Goal: Task Accomplishment & Management: Manage account settings

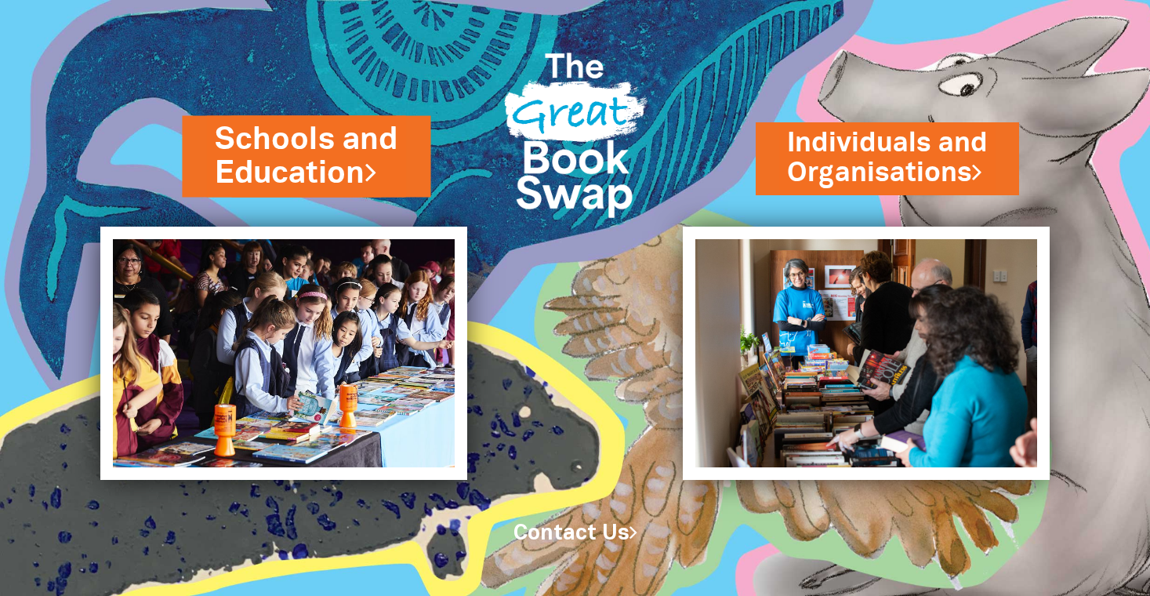
click at [296, 168] on link "Schools and Education" at bounding box center [307, 156] width 183 height 77
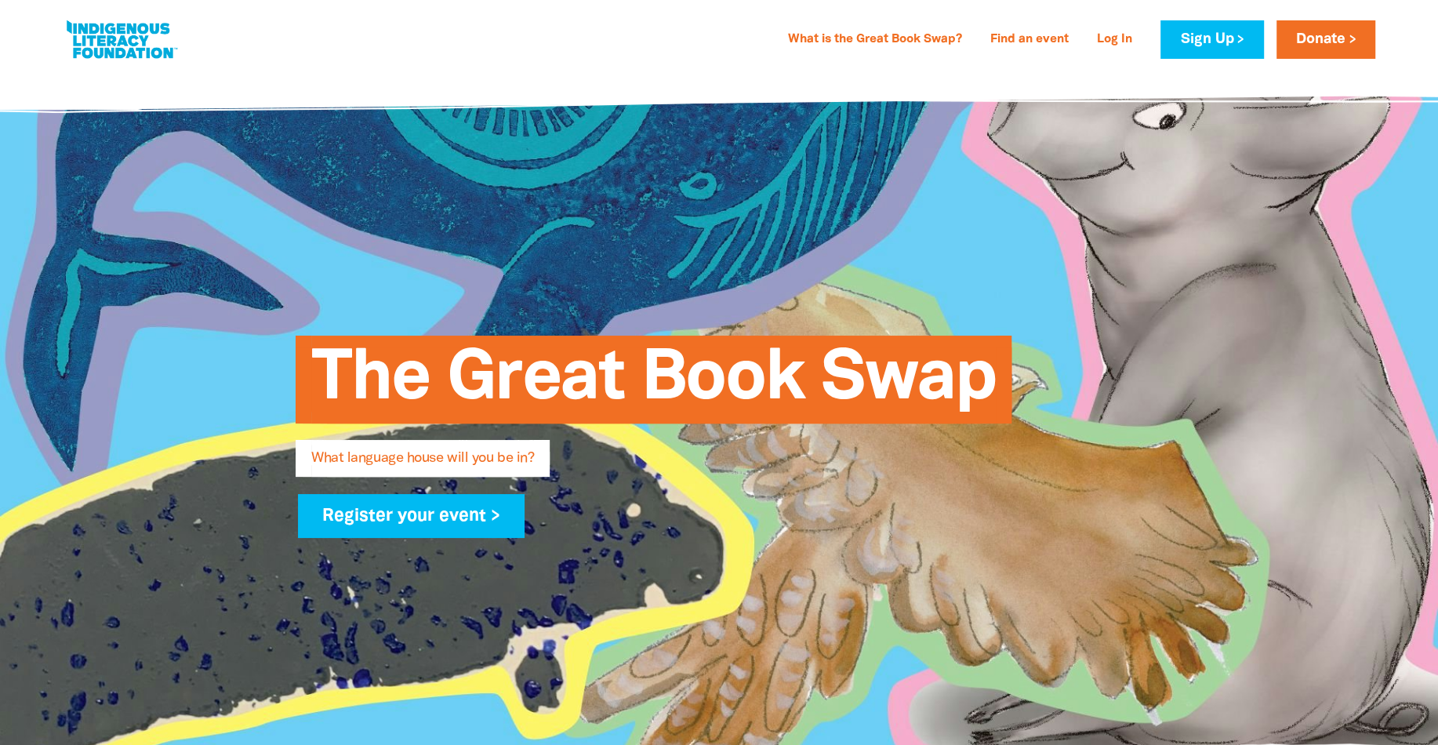
type input "Birrahlee"
type input "Preschool"
type input "[EMAIL_ADDRESS][DOMAIN_NAME]"
type input "[GEOGRAPHIC_DATA]"
select select "early-learning"
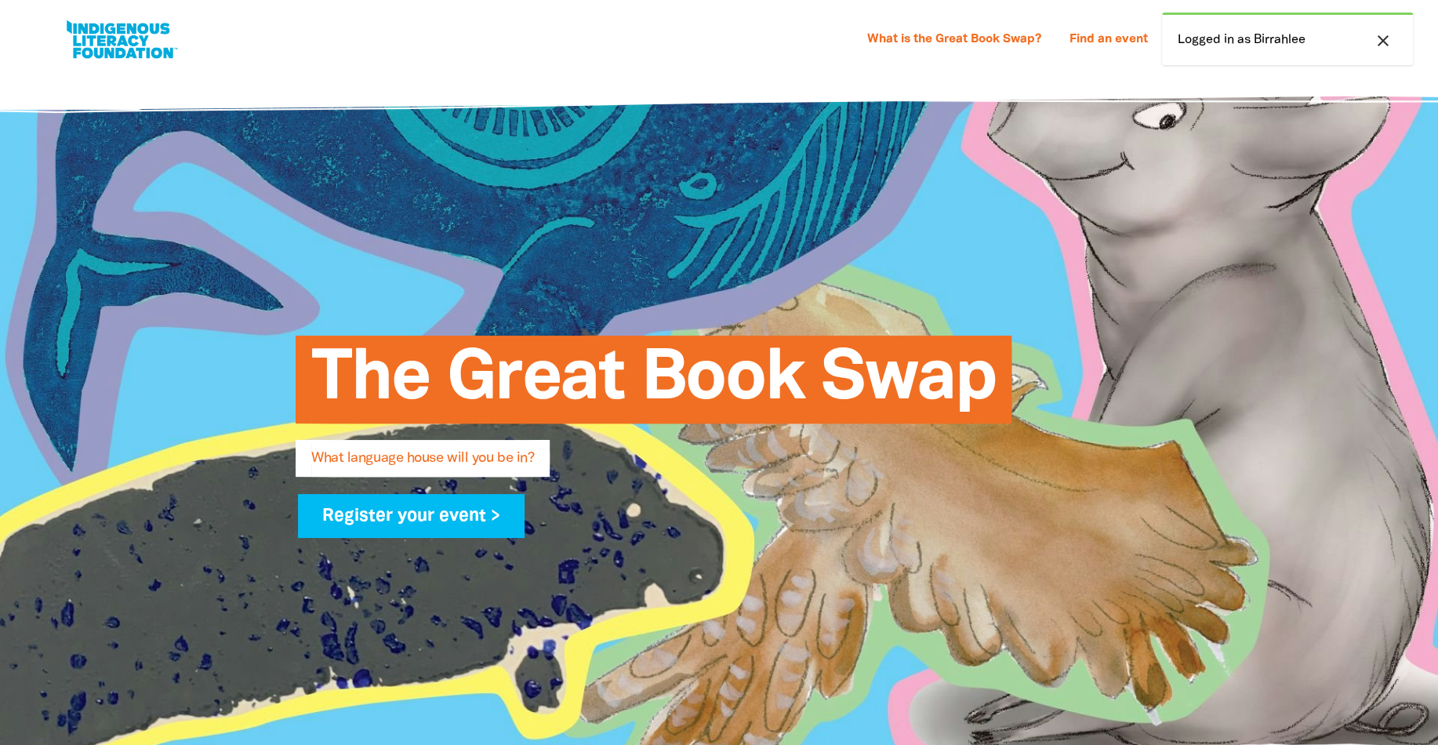
click at [1253, 41] on div "close Logged in as Birrahlee" at bounding box center [1287, 39] width 251 height 53
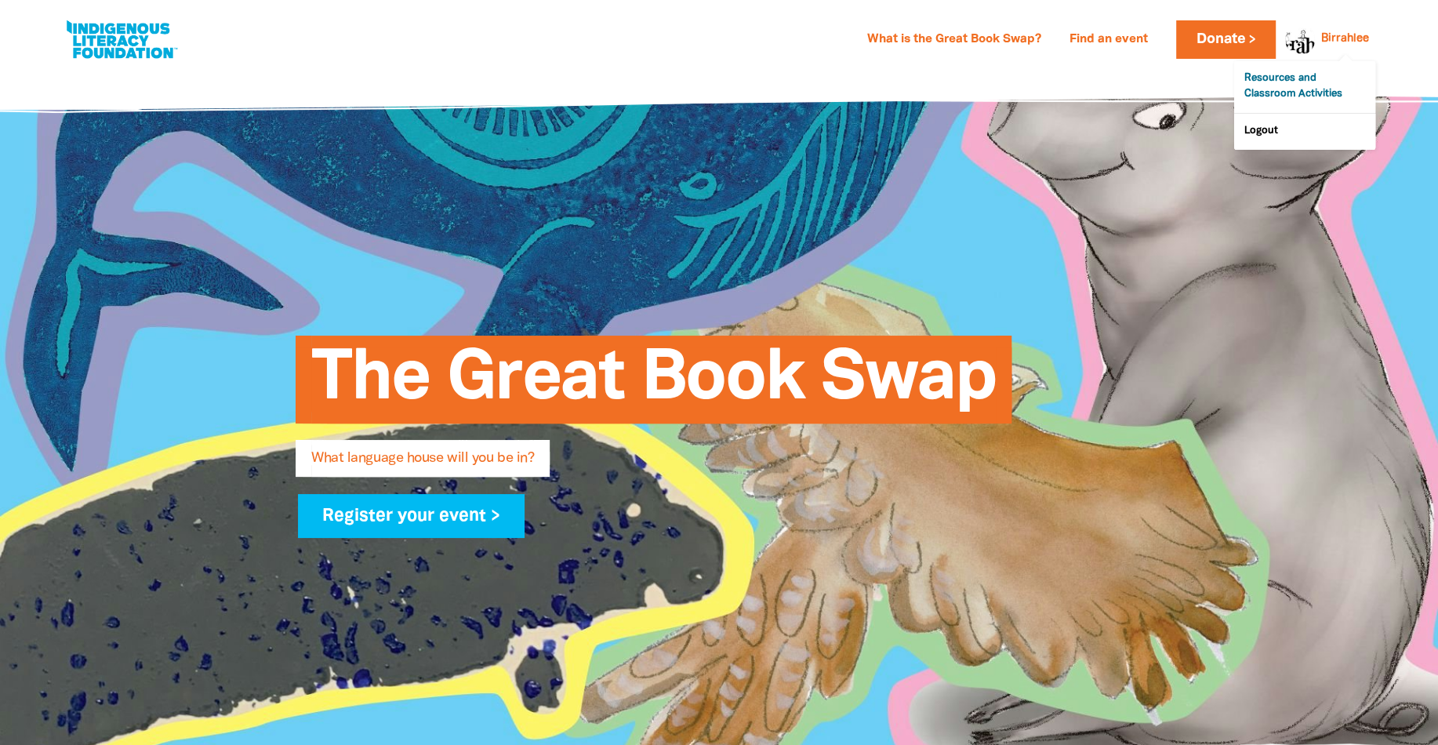
click at [1291, 78] on link "Resources and Classroom Activities" at bounding box center [1304, 87] width 141 height 52
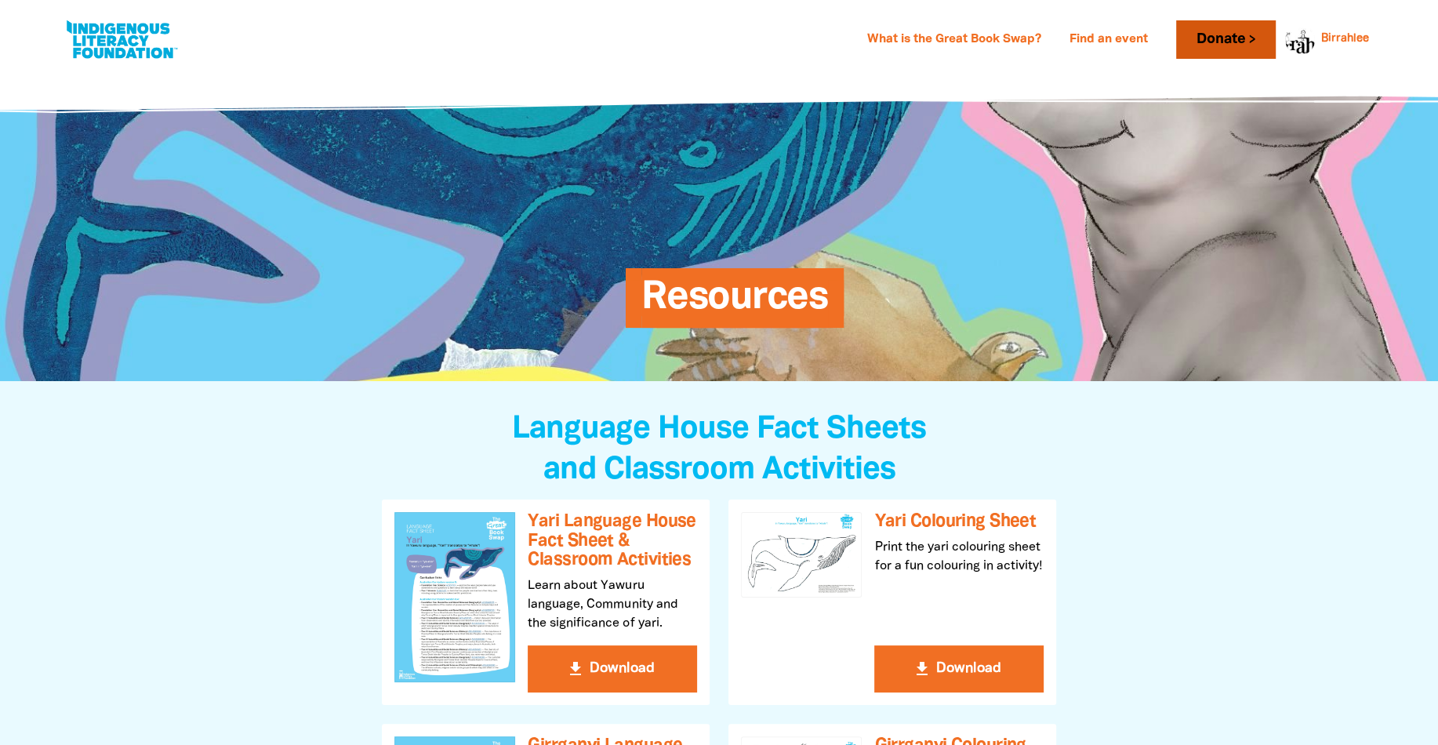
click at [1251, 47] on link "Donate" at bounding box center [1225, 39] width 99 height 38
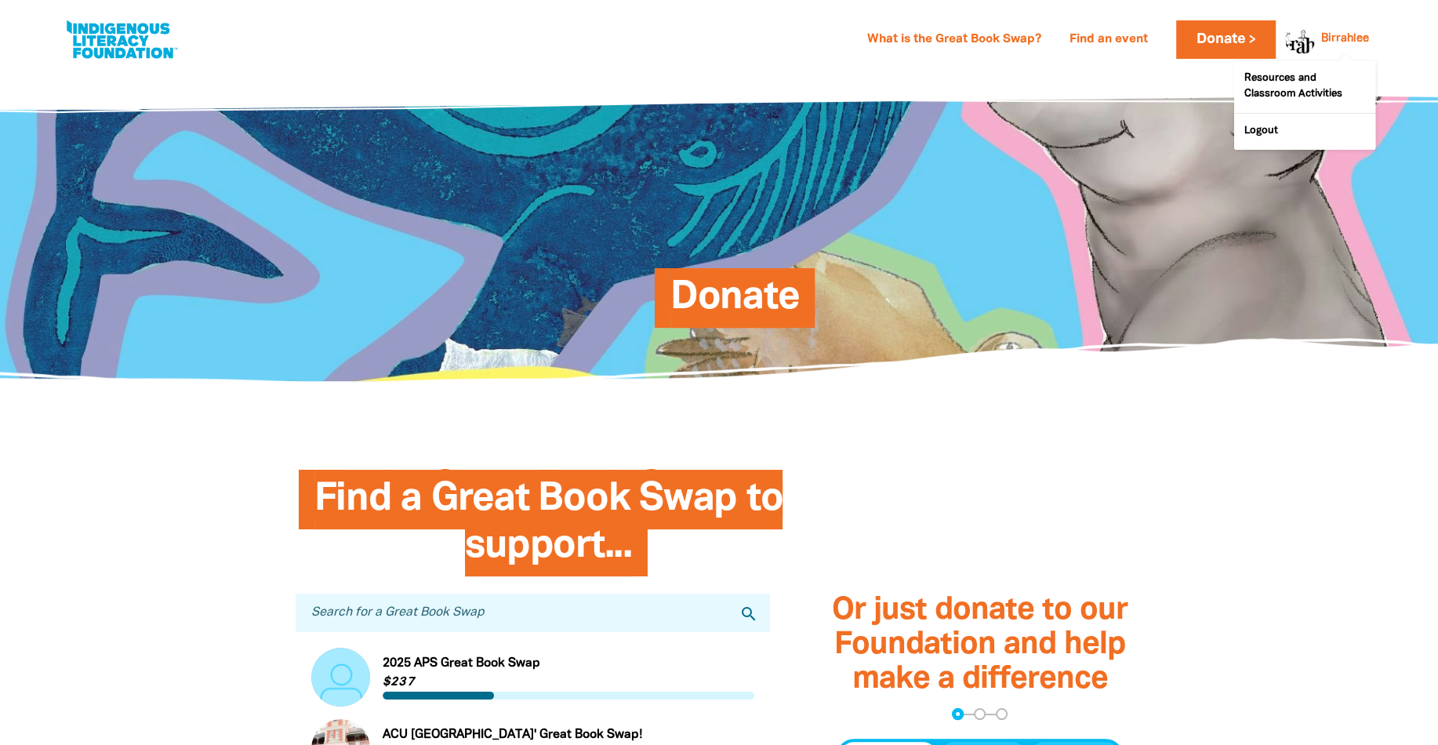
click at [1340, 46] on div "Birrahlee" at bounding box center [1345, 39] width 60 height 24
click at [1280, 93] on link "Resources and Classroom Activities" at bounding box center [1304, 87] width 141 height 52
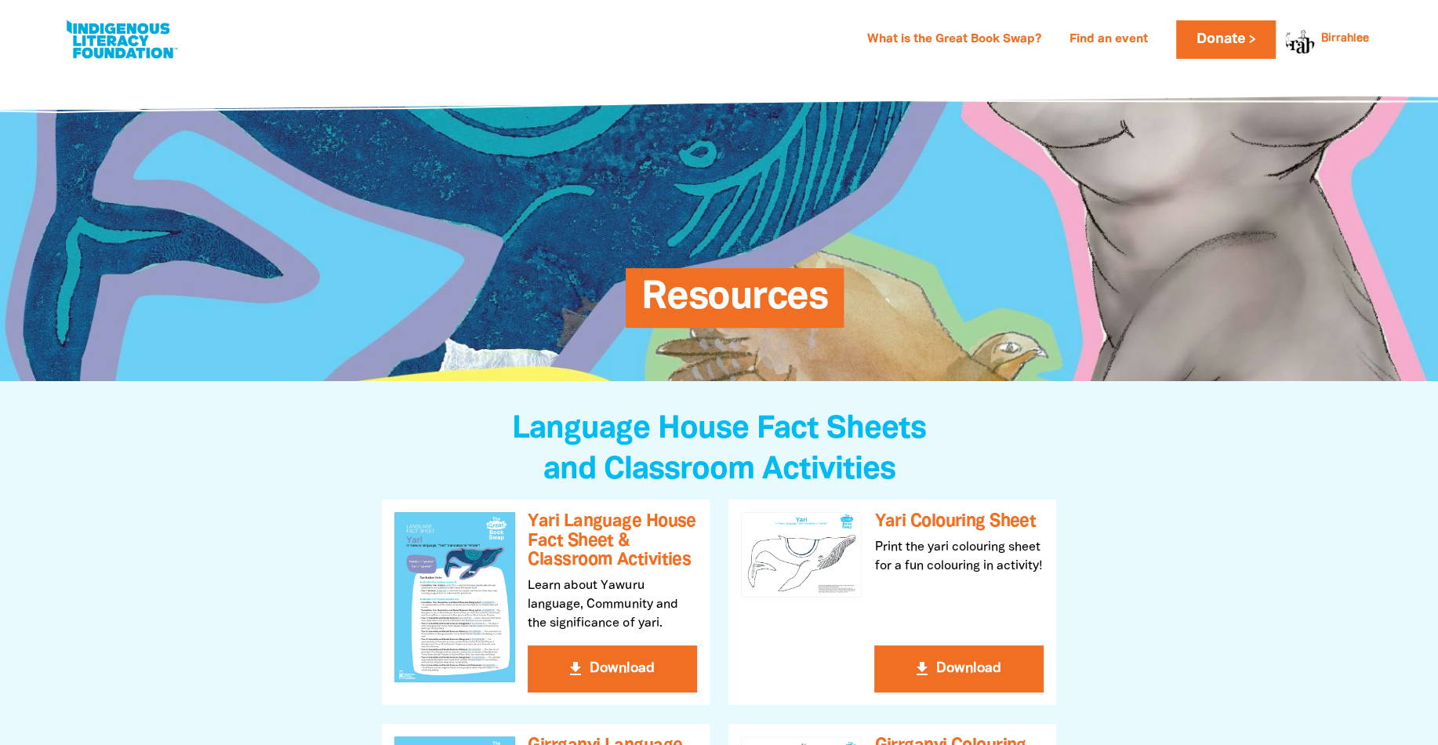
click at [104, 27] on link at bounding box center [122, 40] width 118 height 48
select select "early-learning"
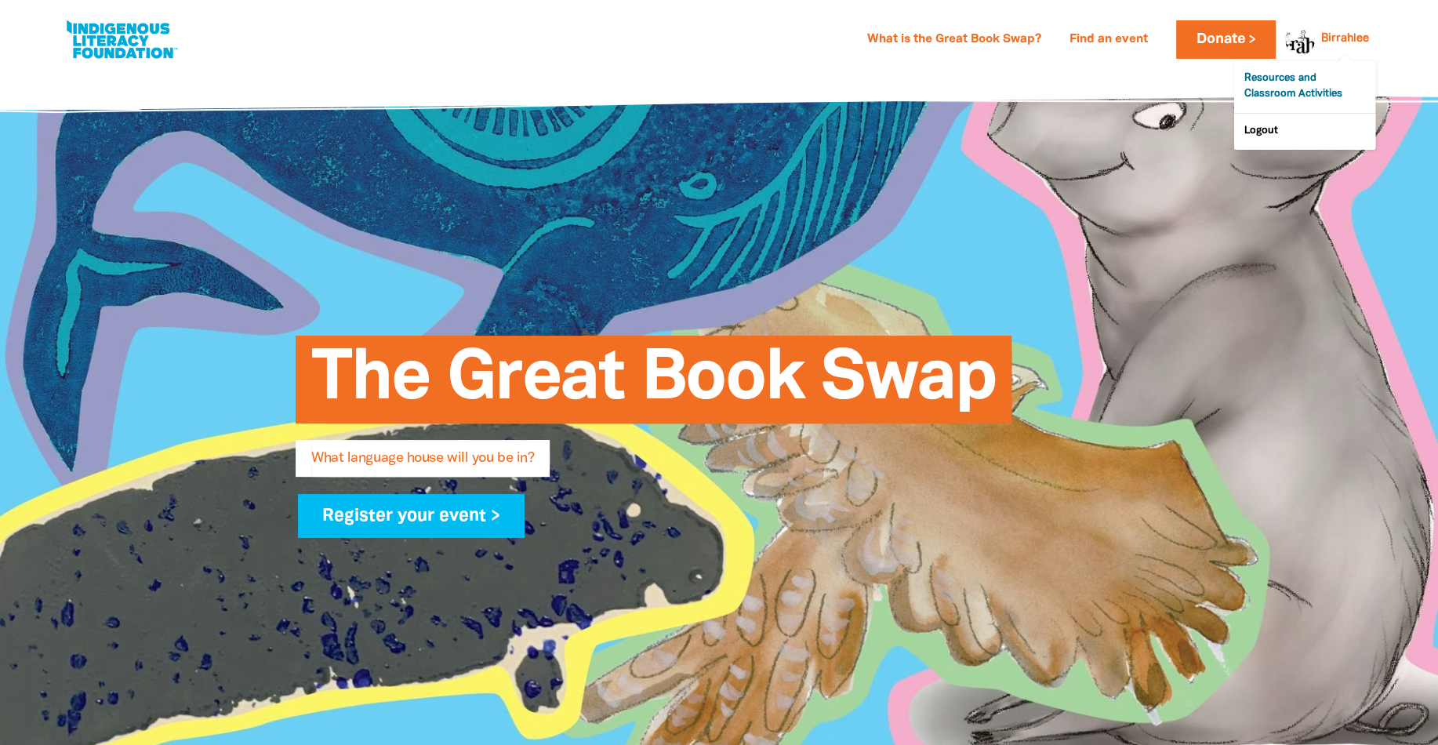
click at [1294, 74] on link "Resources and Classroom Activities" at bounding box center [1304, 87] width 141 height 52
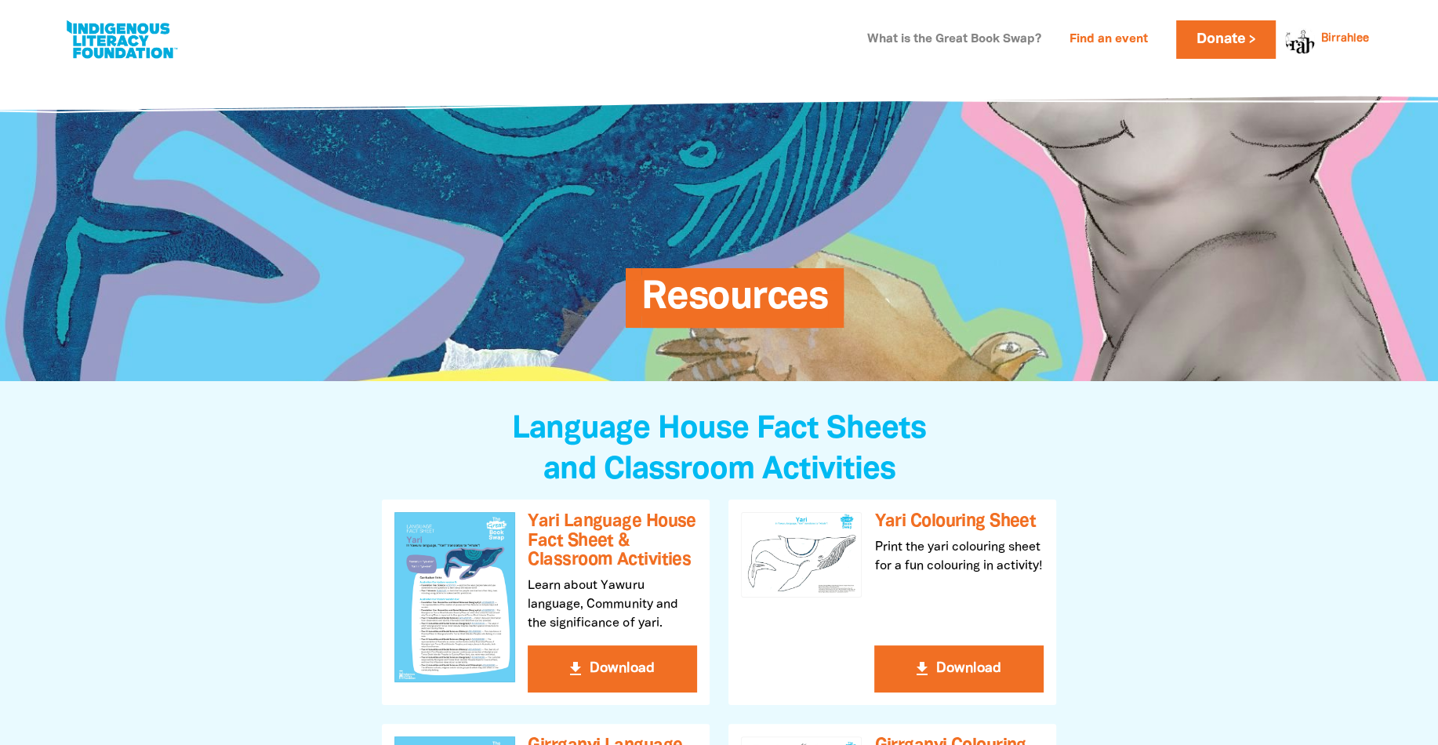
click at [959, 37] on link "What is the Great Book Swap?" at bounding box center [954, 39] width 193 height 25
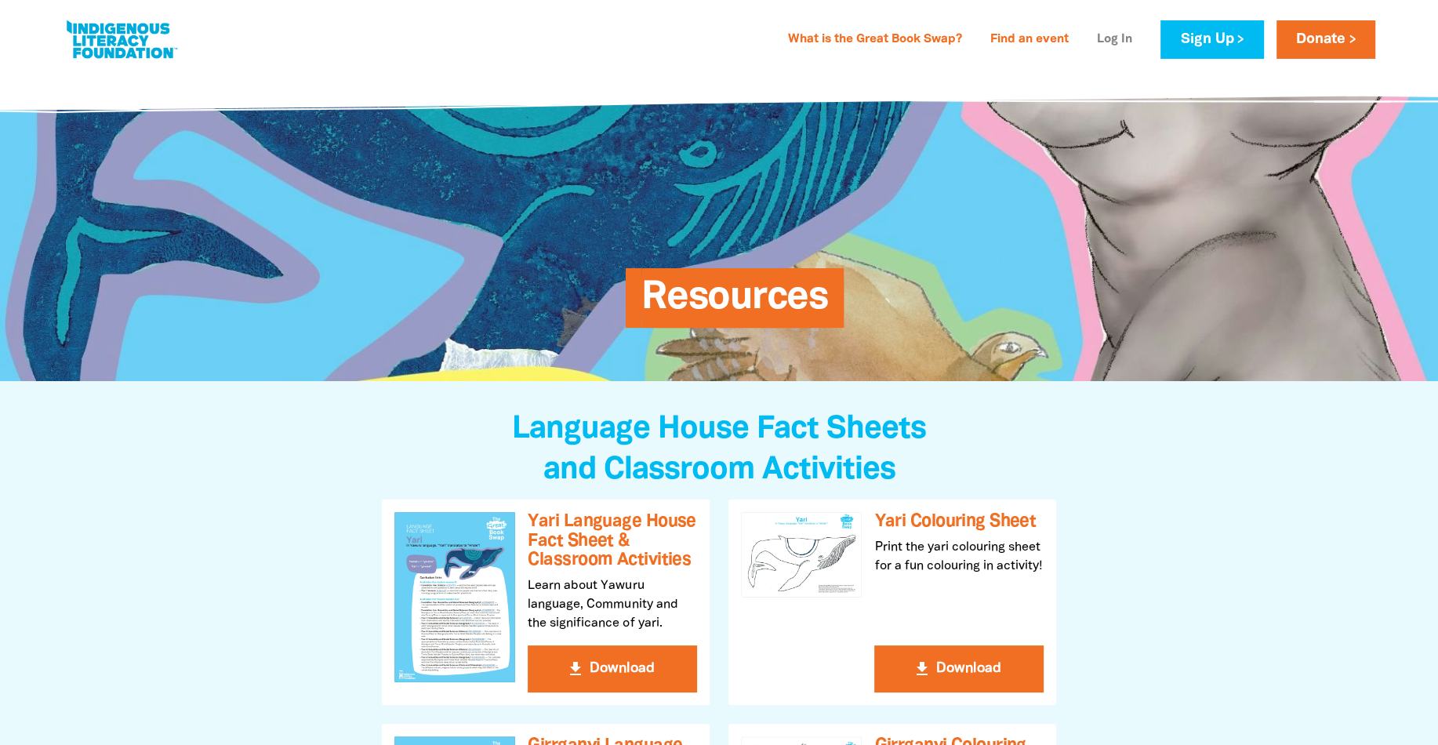
click at [1113, 31] on link "Log In" at bounding box center [1115, 39] width 54 height 25
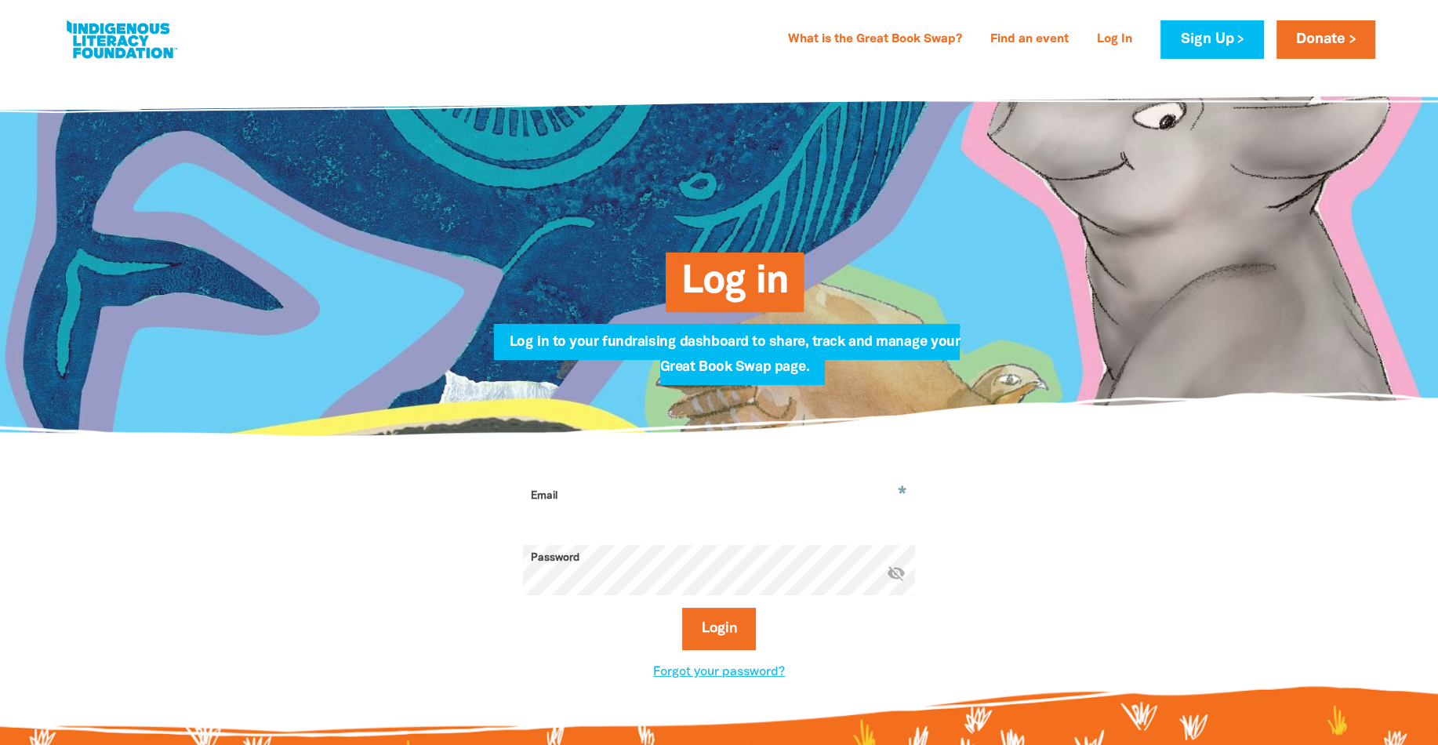
type input "[EMAIL_ADDRESS][DOMAIN_NAME]"
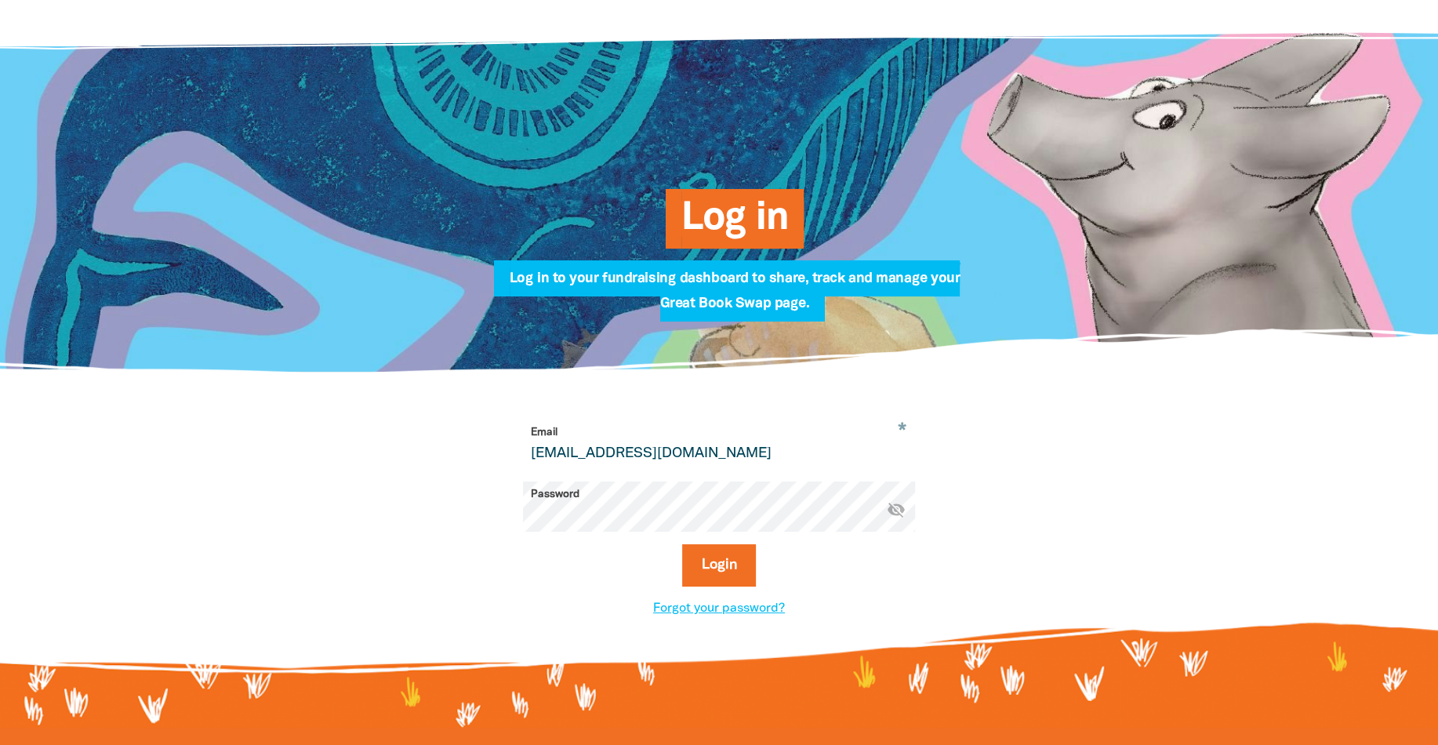
scroll to position [143, 0]
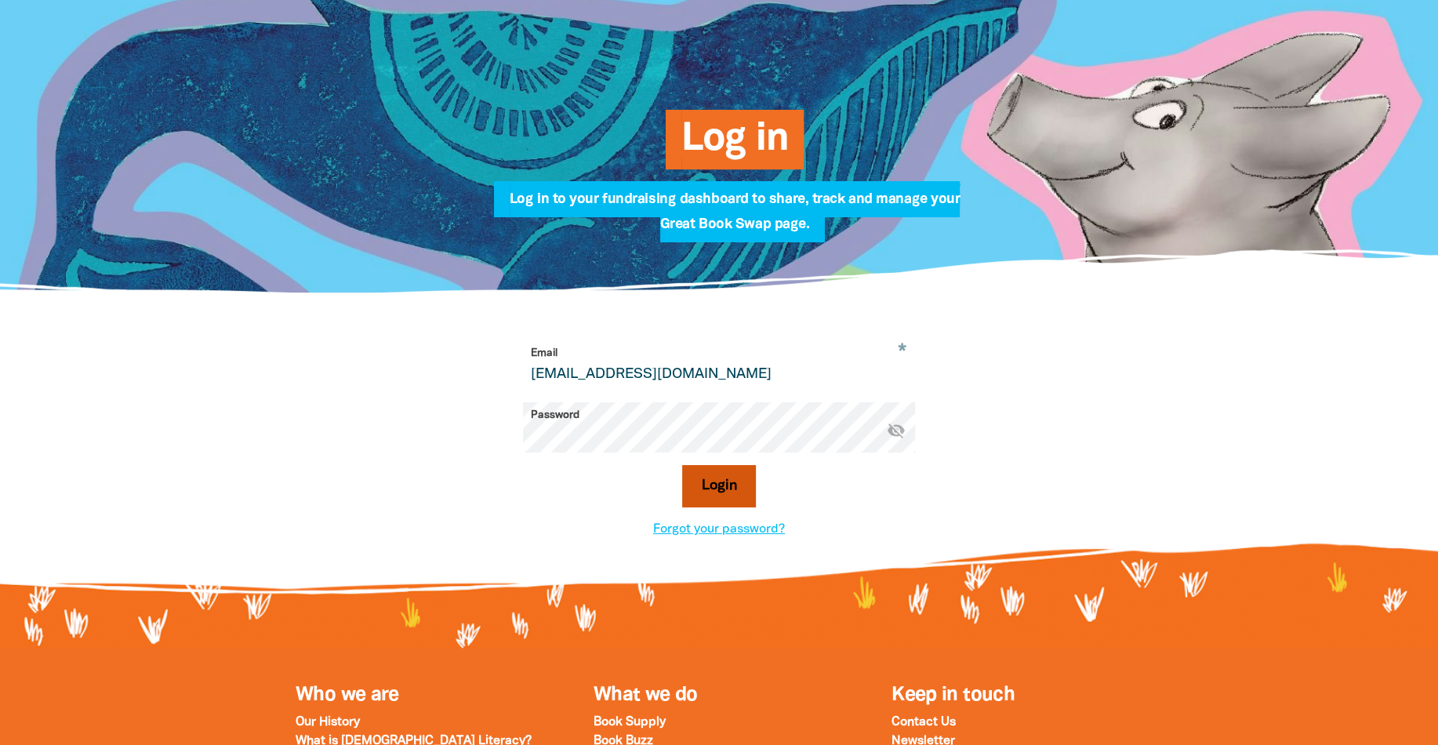
click at [703, 478] on button "Login" at bounding box center [719, 486] width 74 height 42
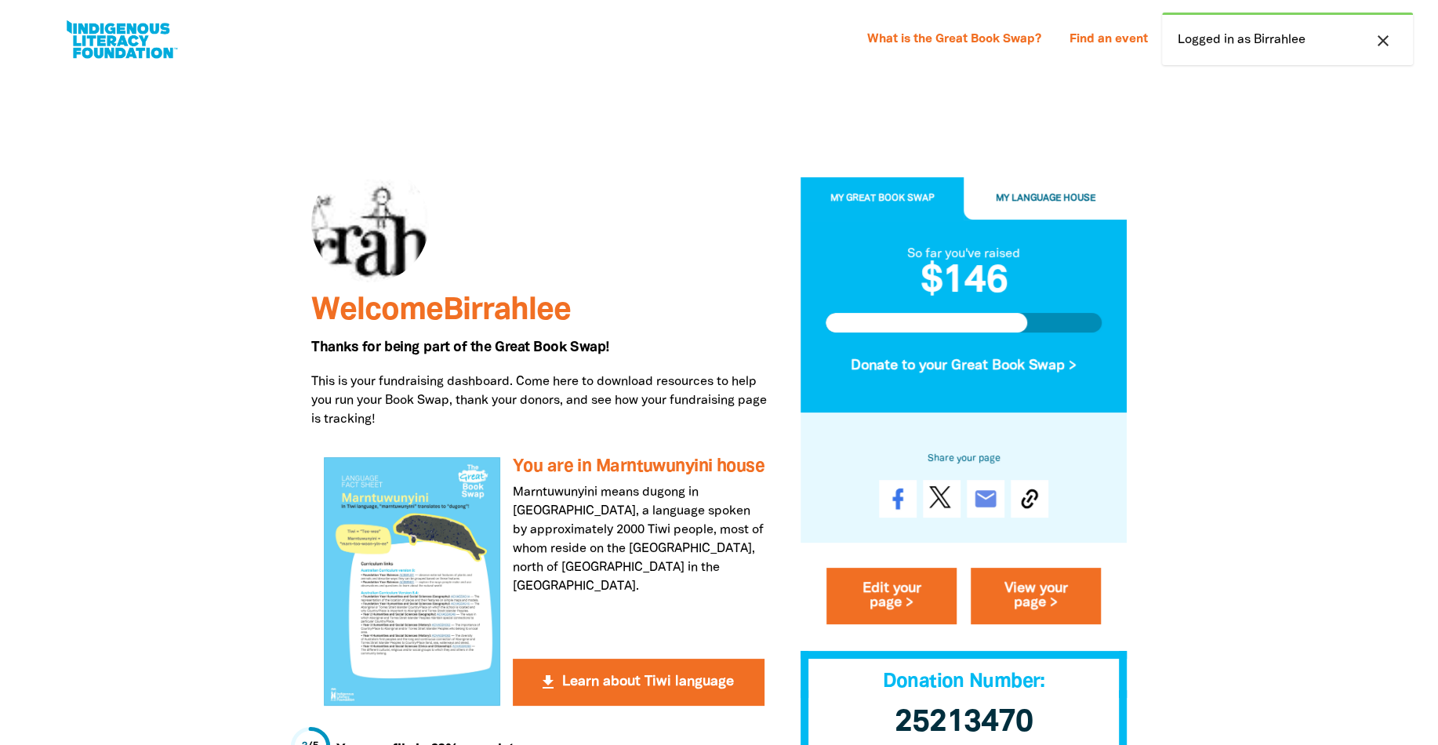
click at [1015, 204] on button "My Language House" at bounding box center [1045, 198] width 163 height 42
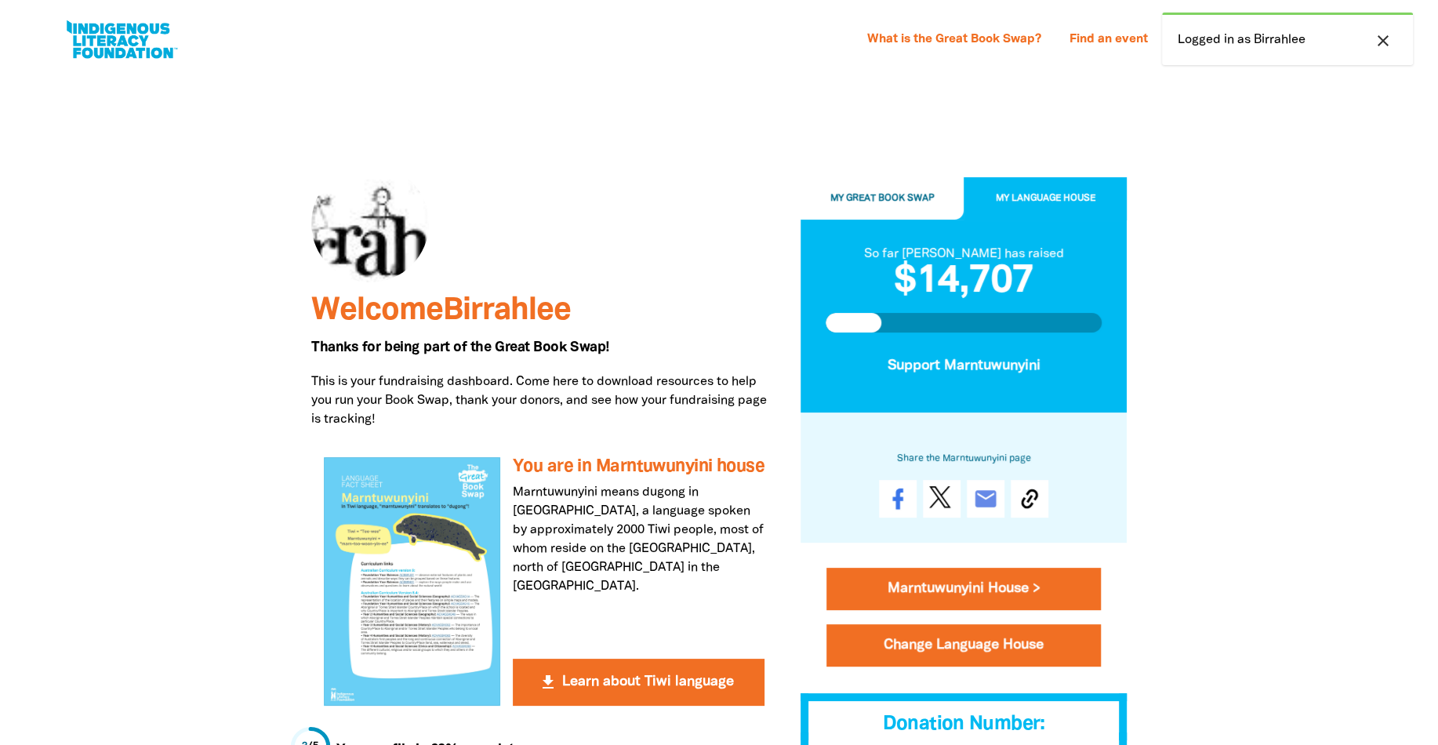
click at [895, 204] on button "My Great Book Swap" at bounding box center [882, 198] width 163 height 42
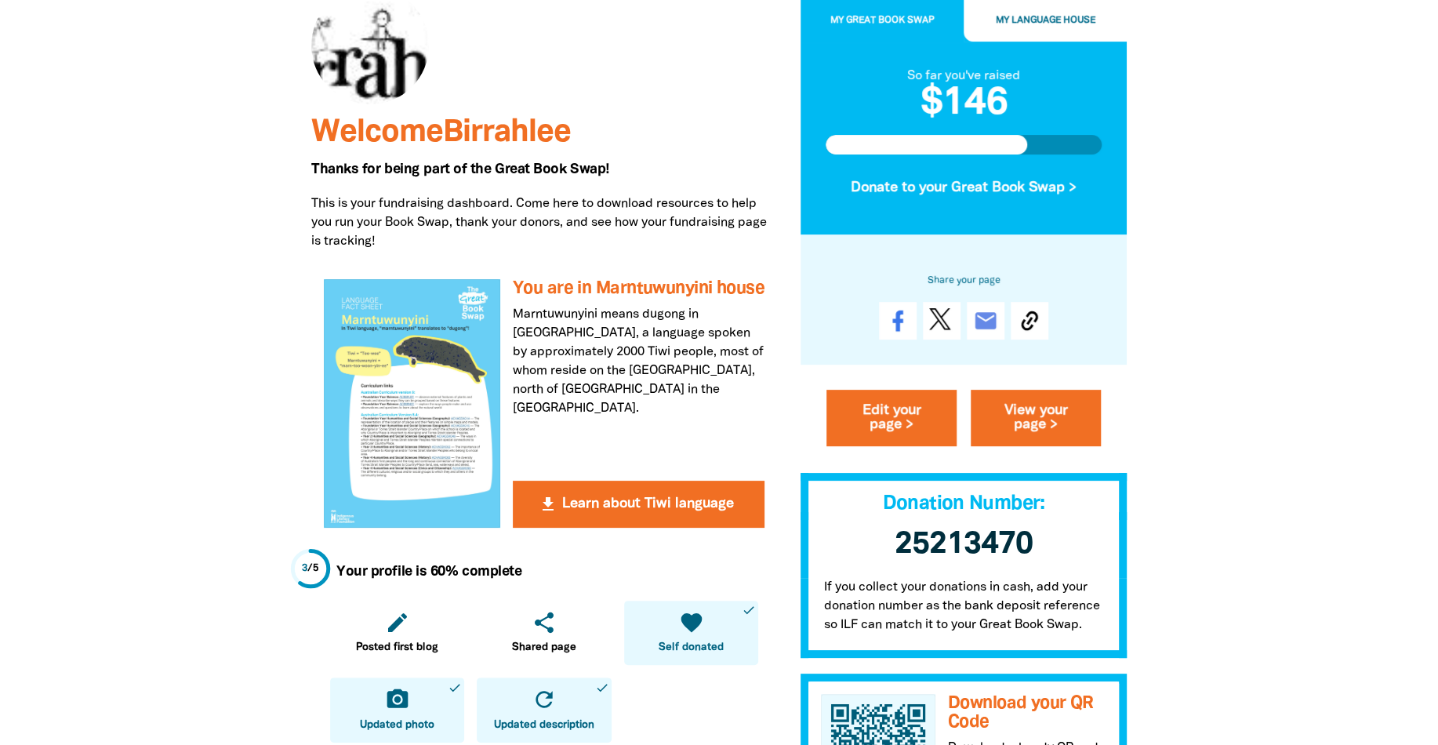
scroll to position [278, 0]
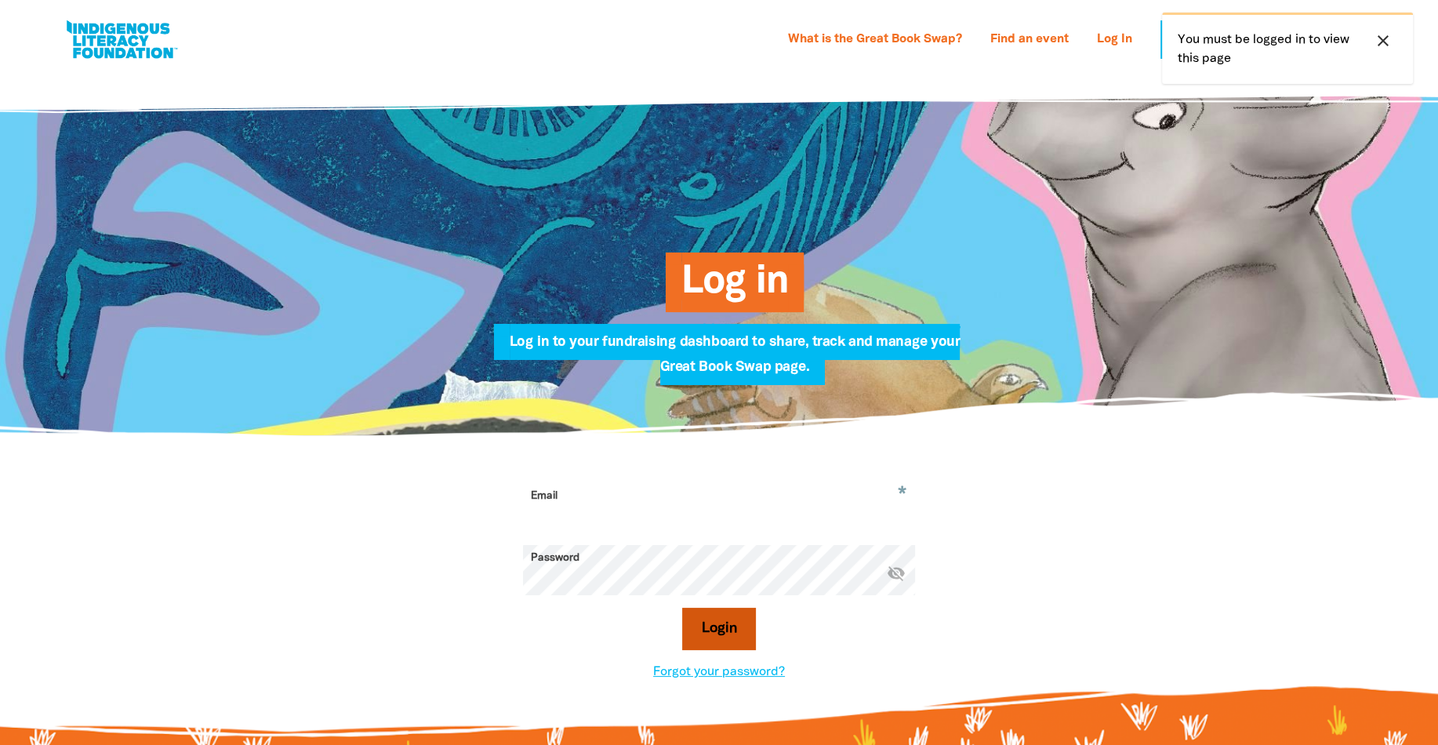
type input "edleader@birrahlee.com"
click at [719, 626] on button "Login" at bounding box center [719, 629] width 74 height 42
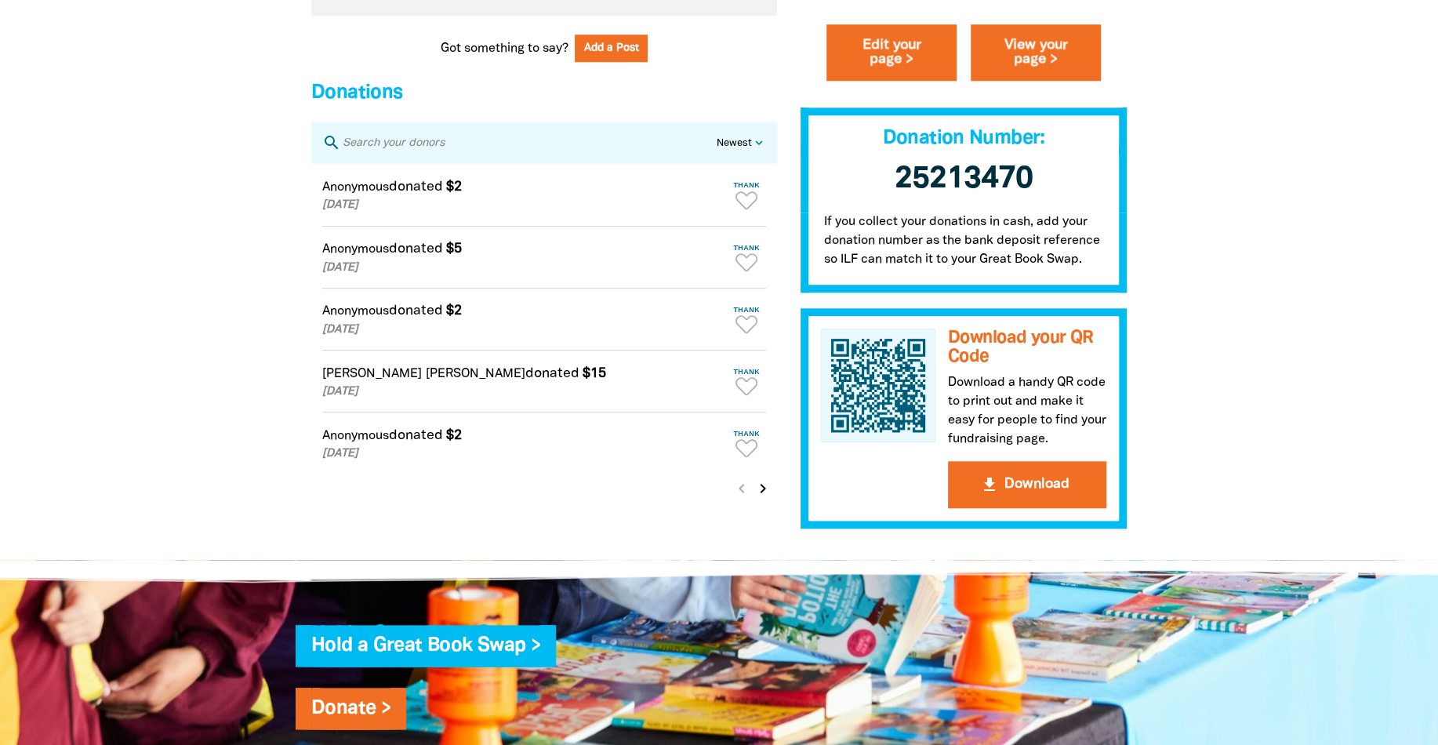
scroll to position [1374, 0]
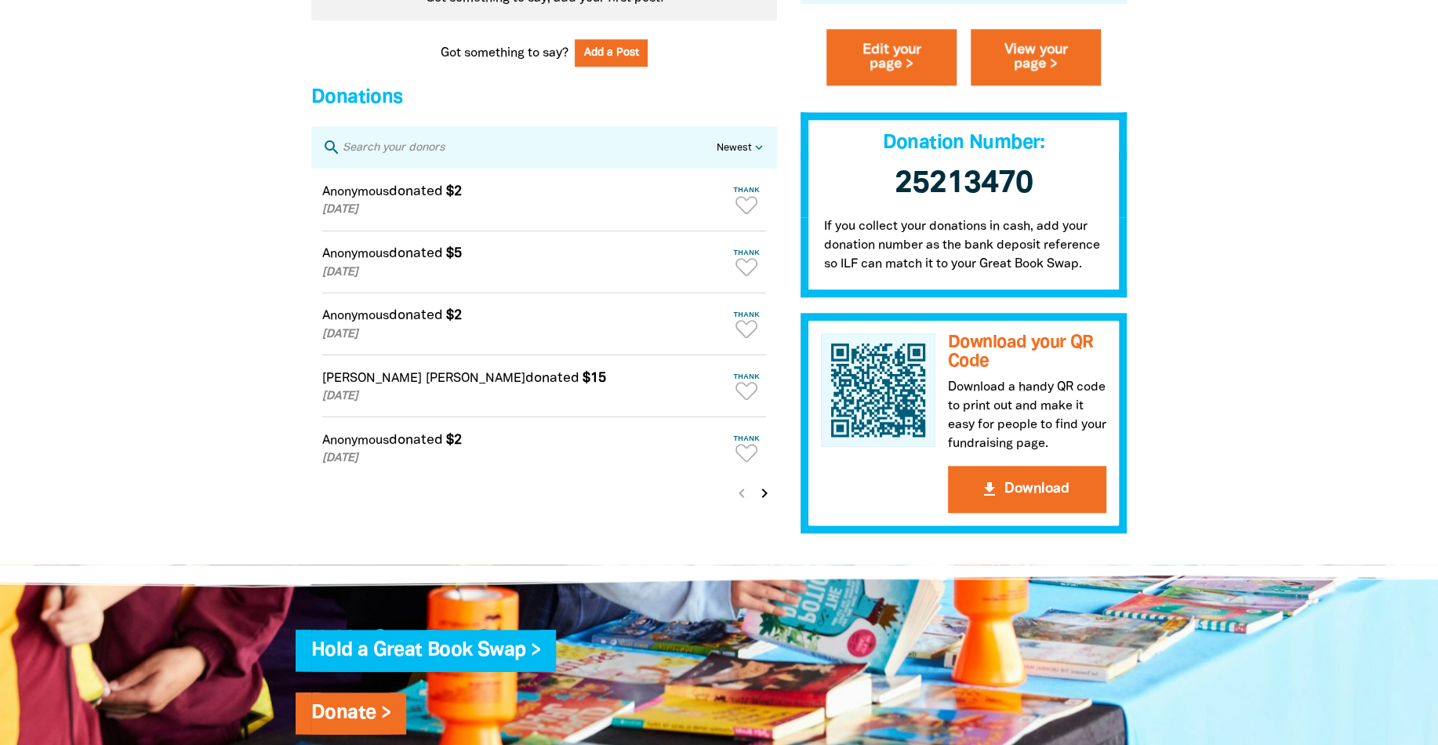
click at [764, 503] on icon "chevron_right" at bounding box center [764, 493] width 19 height 19
click at [763, 503] on icon "chevron_right" at bounding box center [764, 493] width 19 height 19
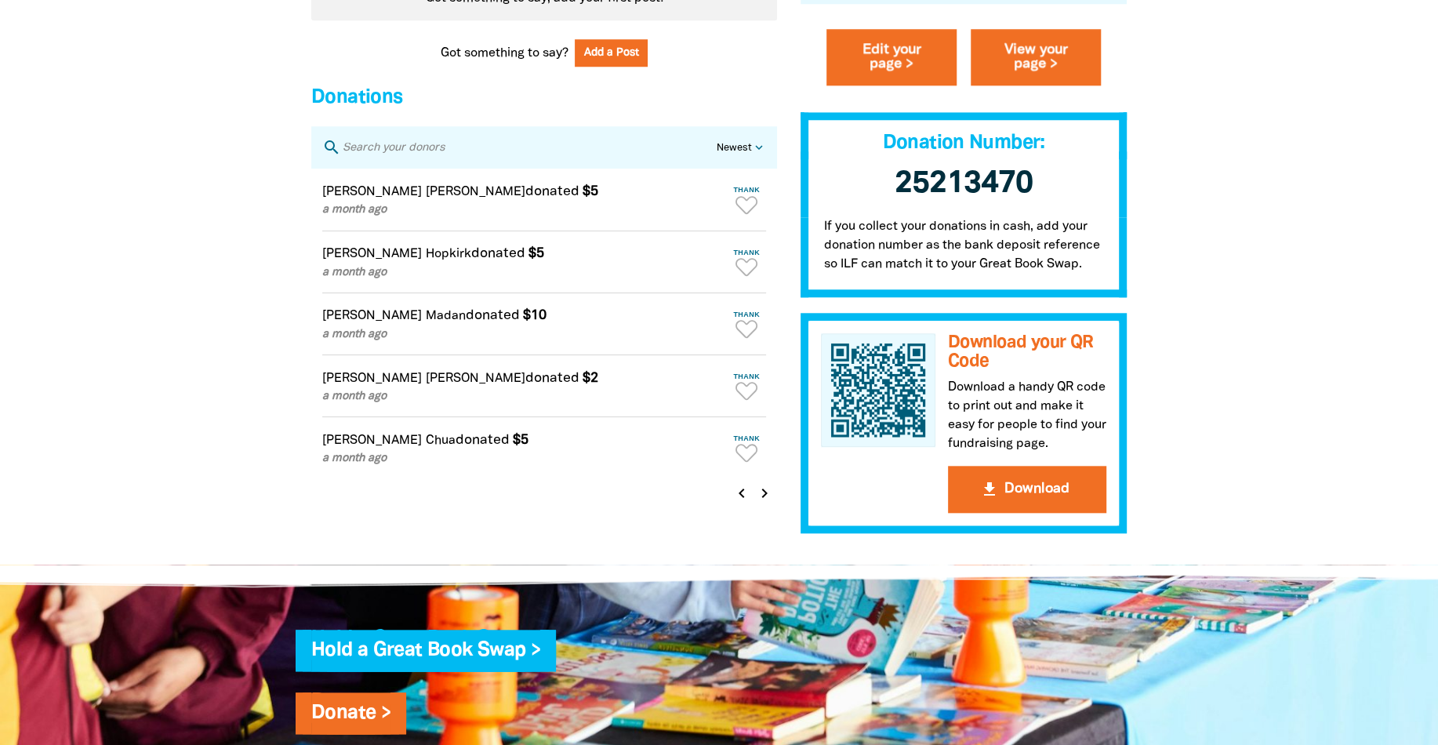
click at [766, 501] on icon "chevron_right" at bounding box center [764, 493] width 19 height 19
click at [765, 503] on icon "chevron_right" at bounding box center [764, 493] width 19 height 19
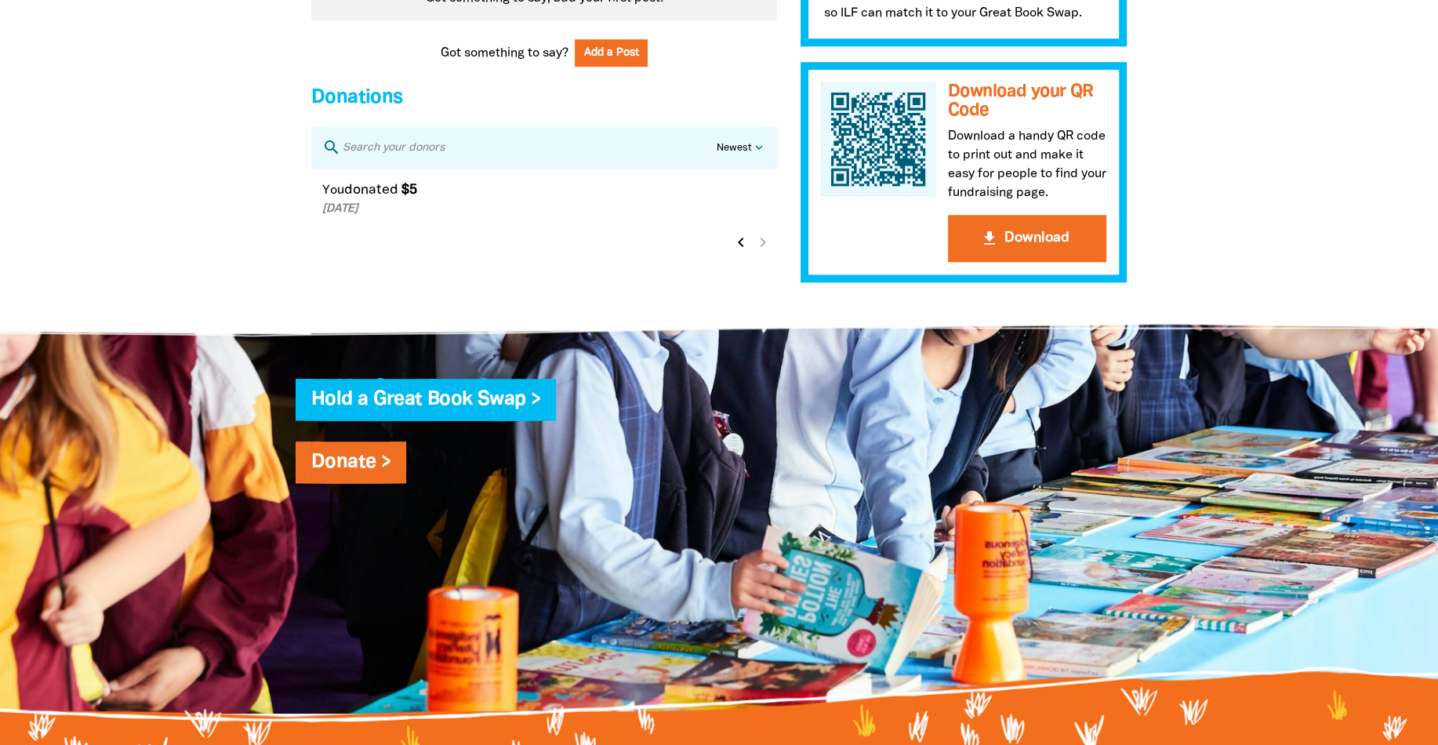
click at [743, 252] on icon "chevron_left" at bounding box center [741, 242] width 19 height 19
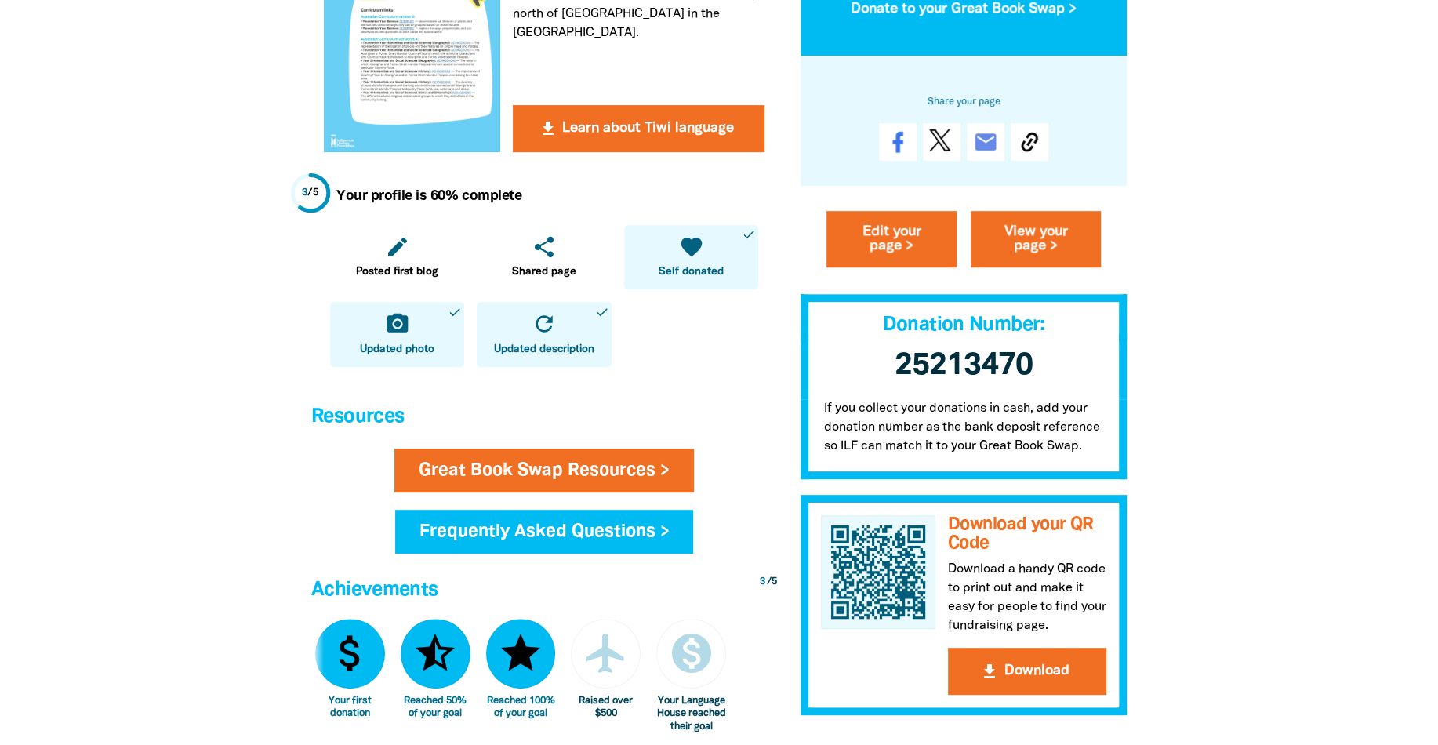
scroll to position [292, 0]
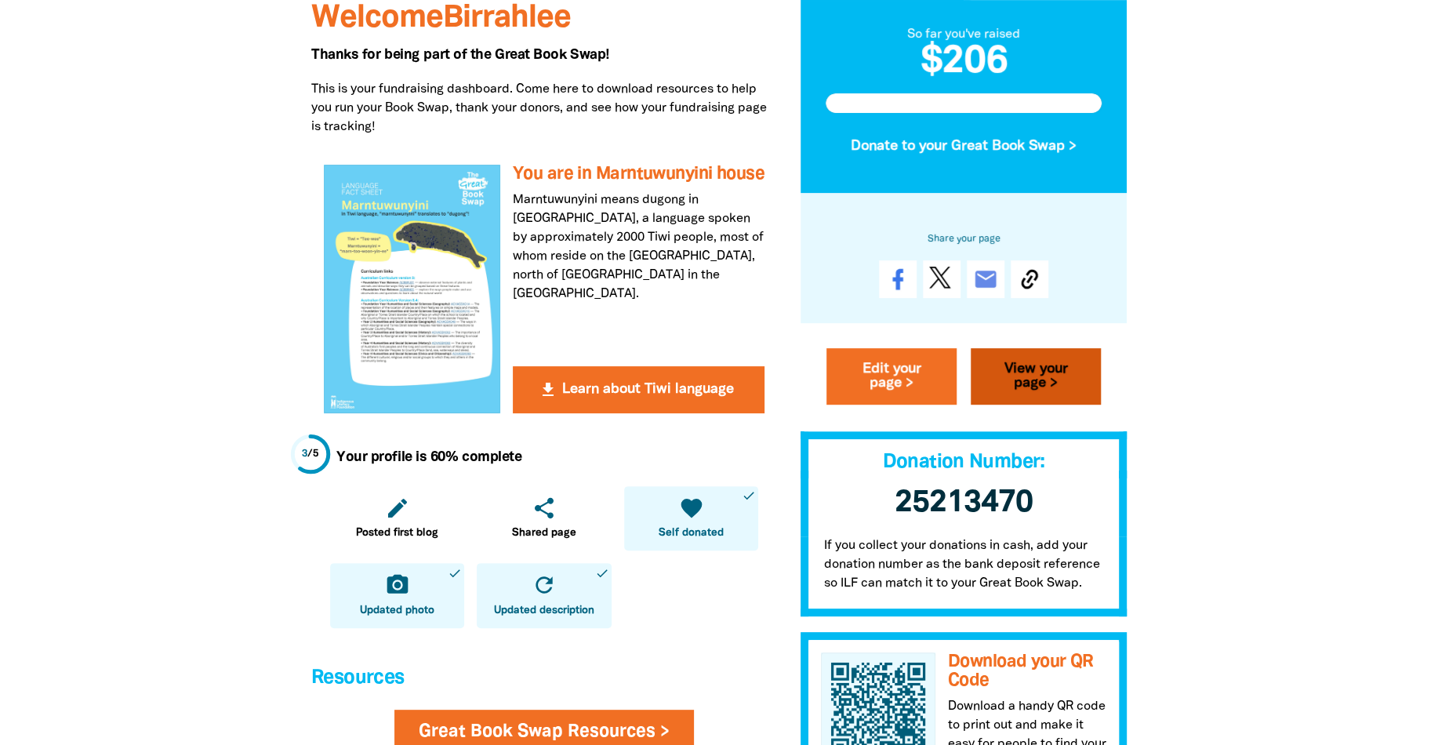
click at [1051, 380] on link "View your page >" at bounding box center [1036, 376] width 130 height 56
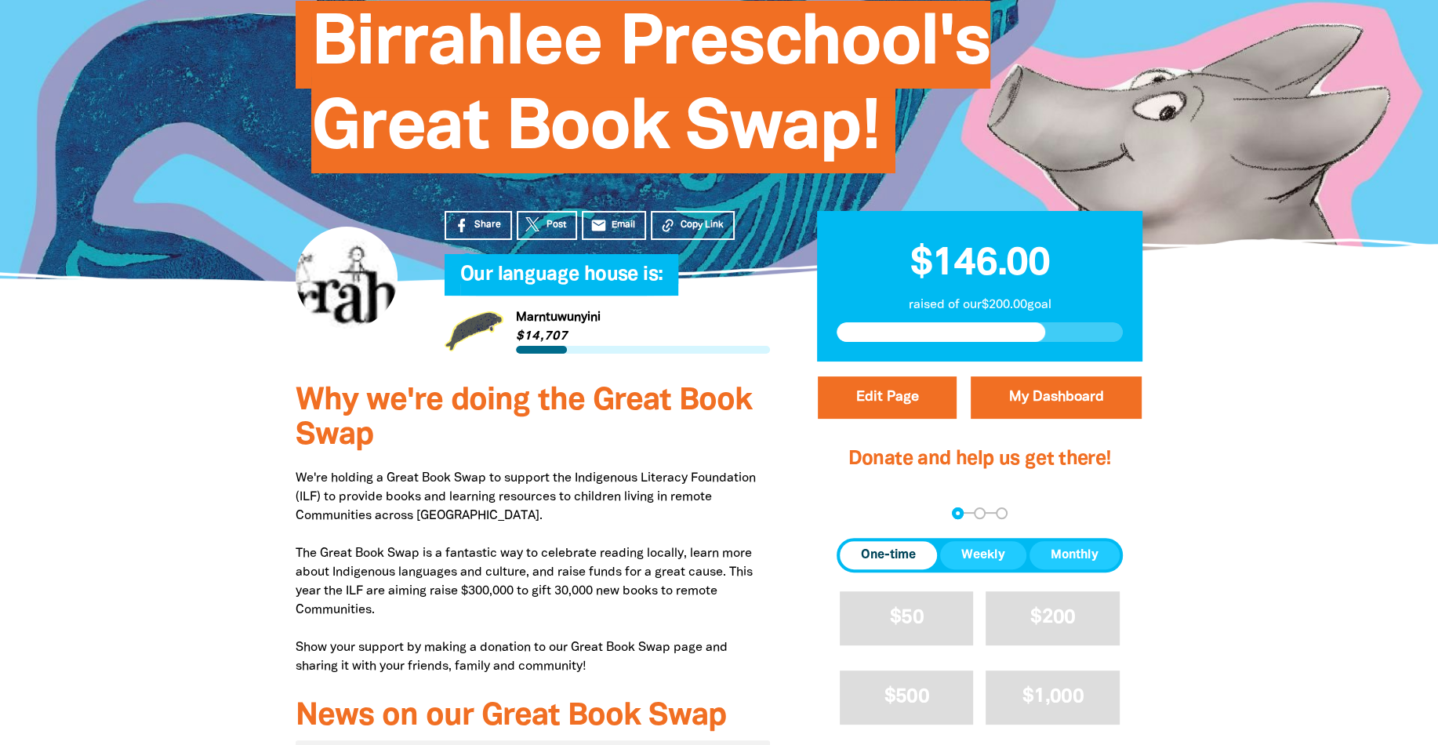
scroll to position [307, 0]
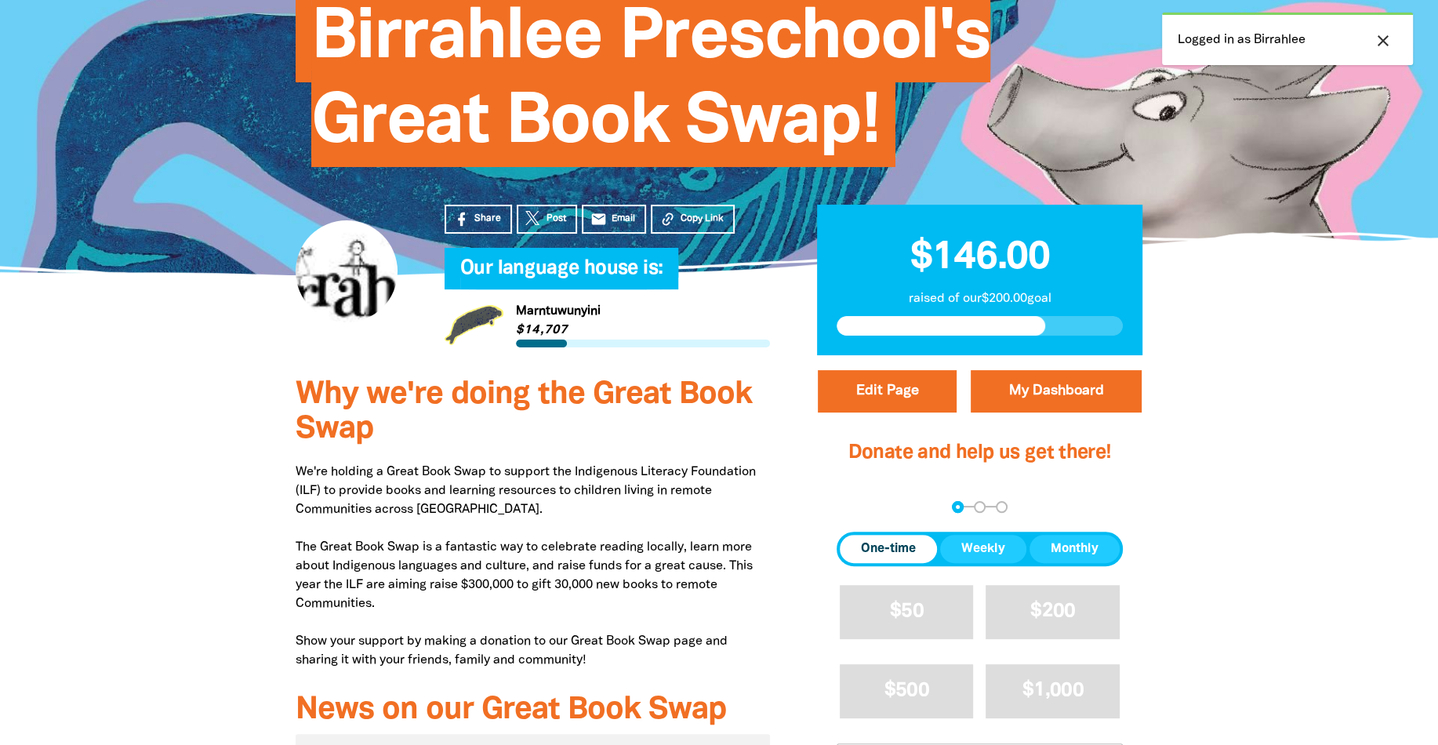
scroll to position [193, 0]
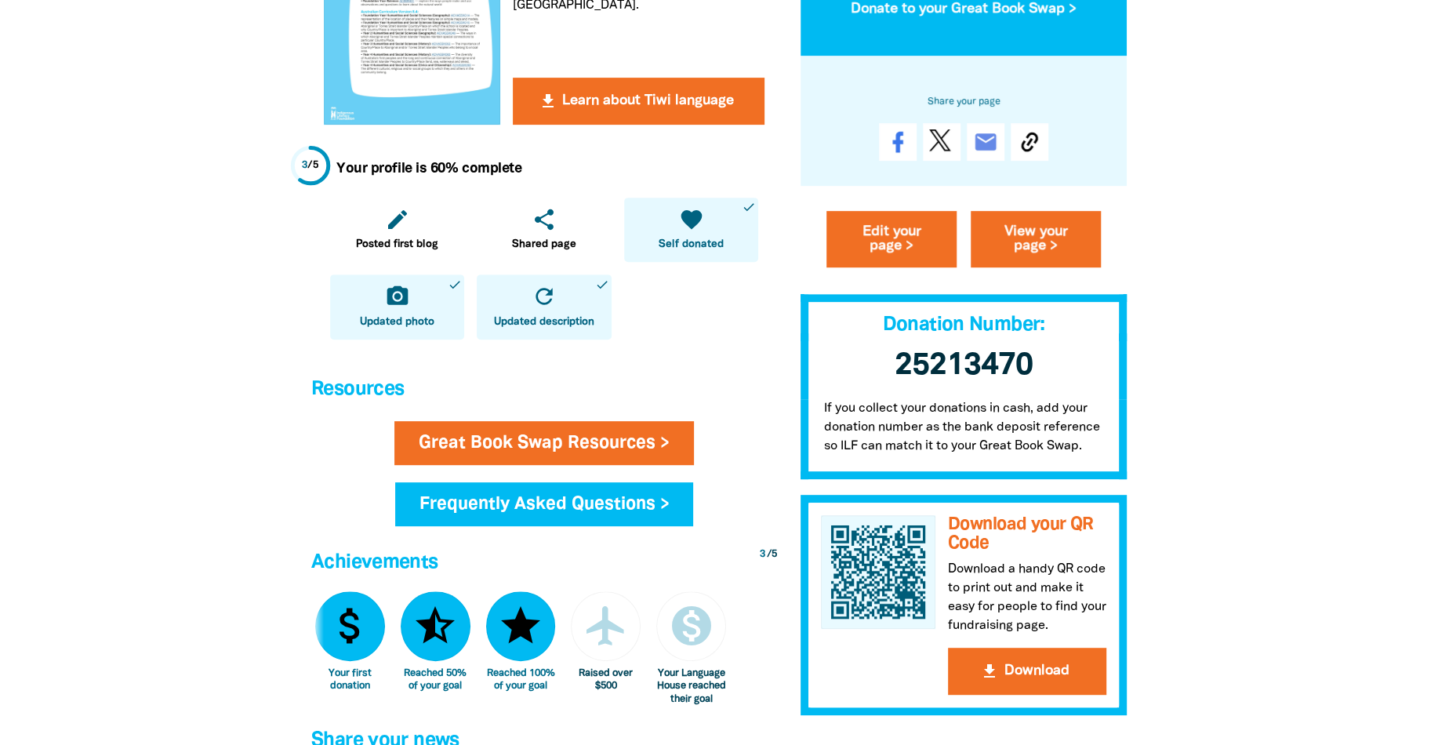
scroll to position [653, 0]
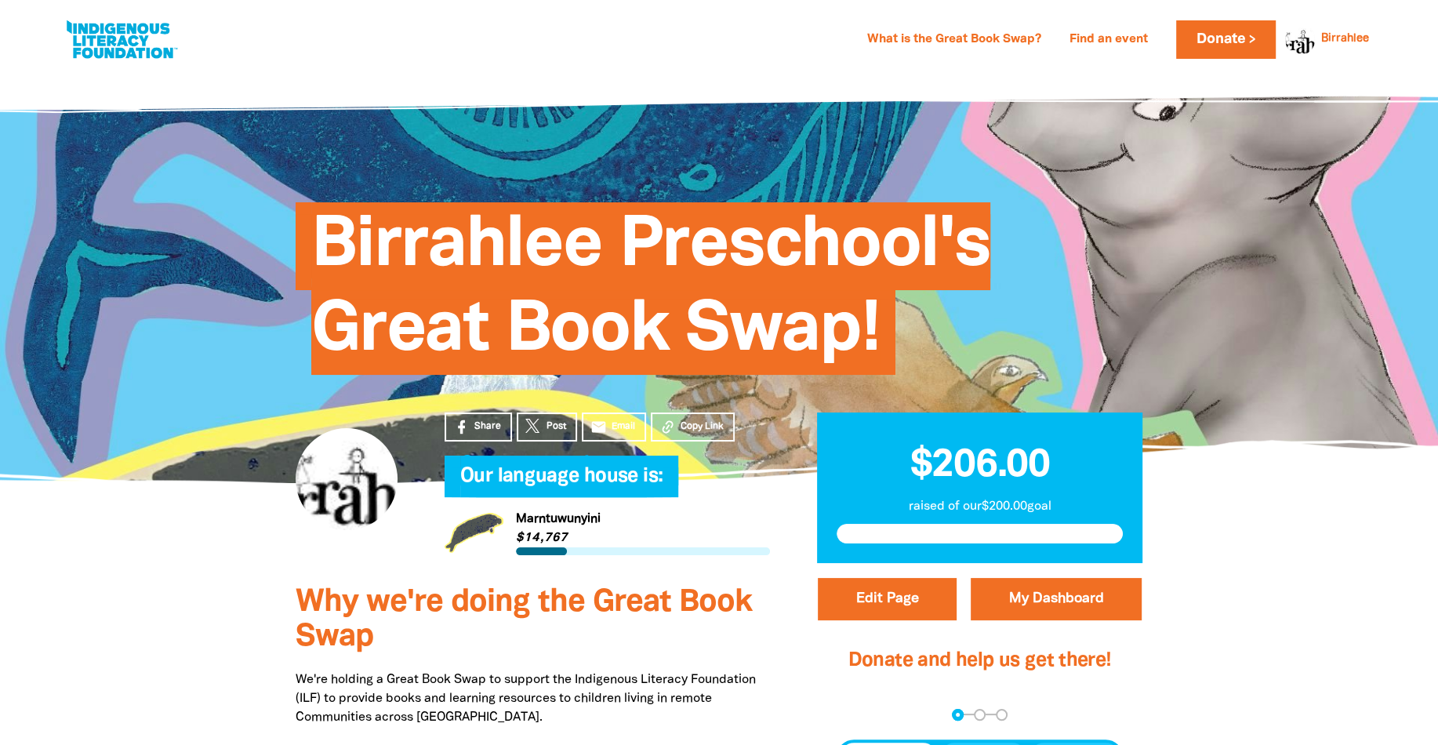
click at [702, 387] on div "Birrahlee Preschool's Great Book Swap!" at bounding box center [719, 277] width 894 height 318
click at [143, 52] on link at bounding box center [122, 40] width 118 height 48
select select "early-learning"
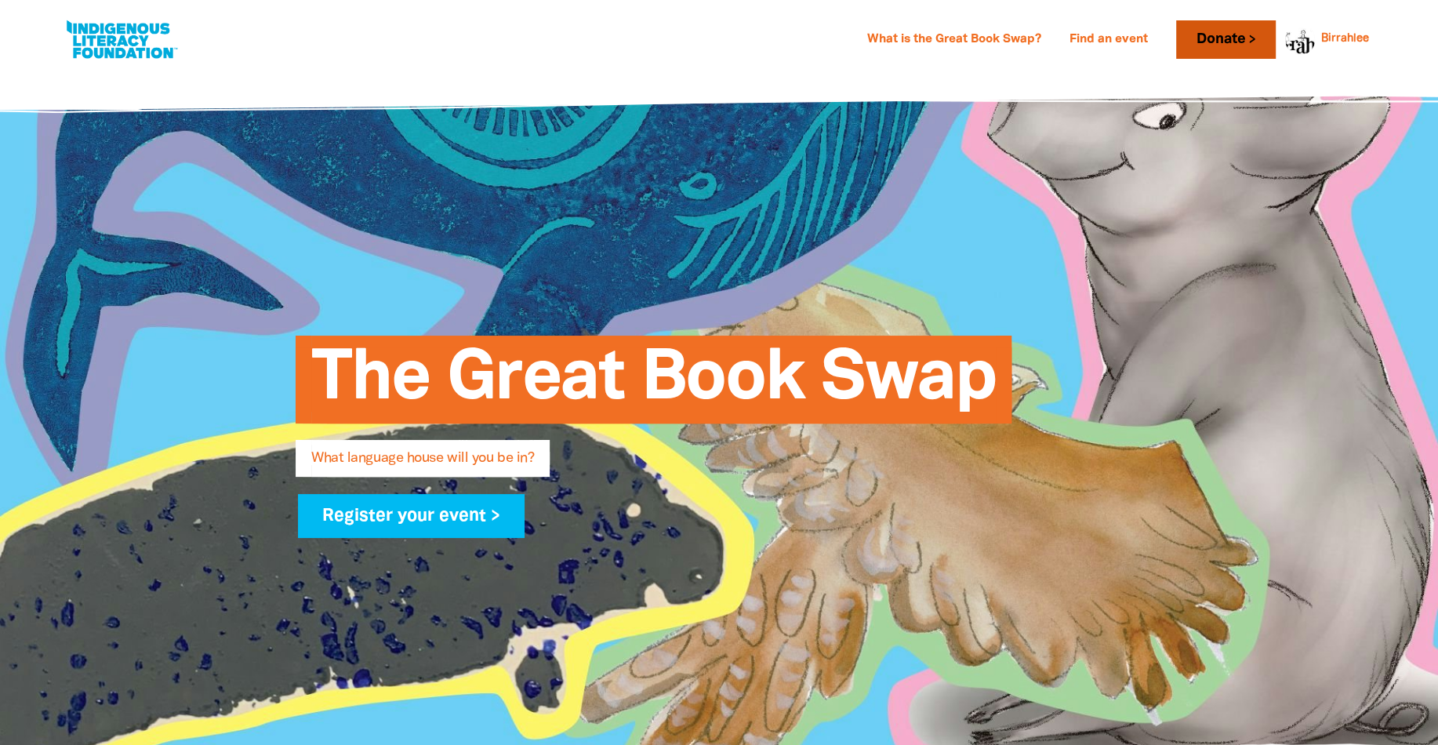
click at [1233, 42] on link "Donate" at bounding box center [1225, 39] width 99 height 38
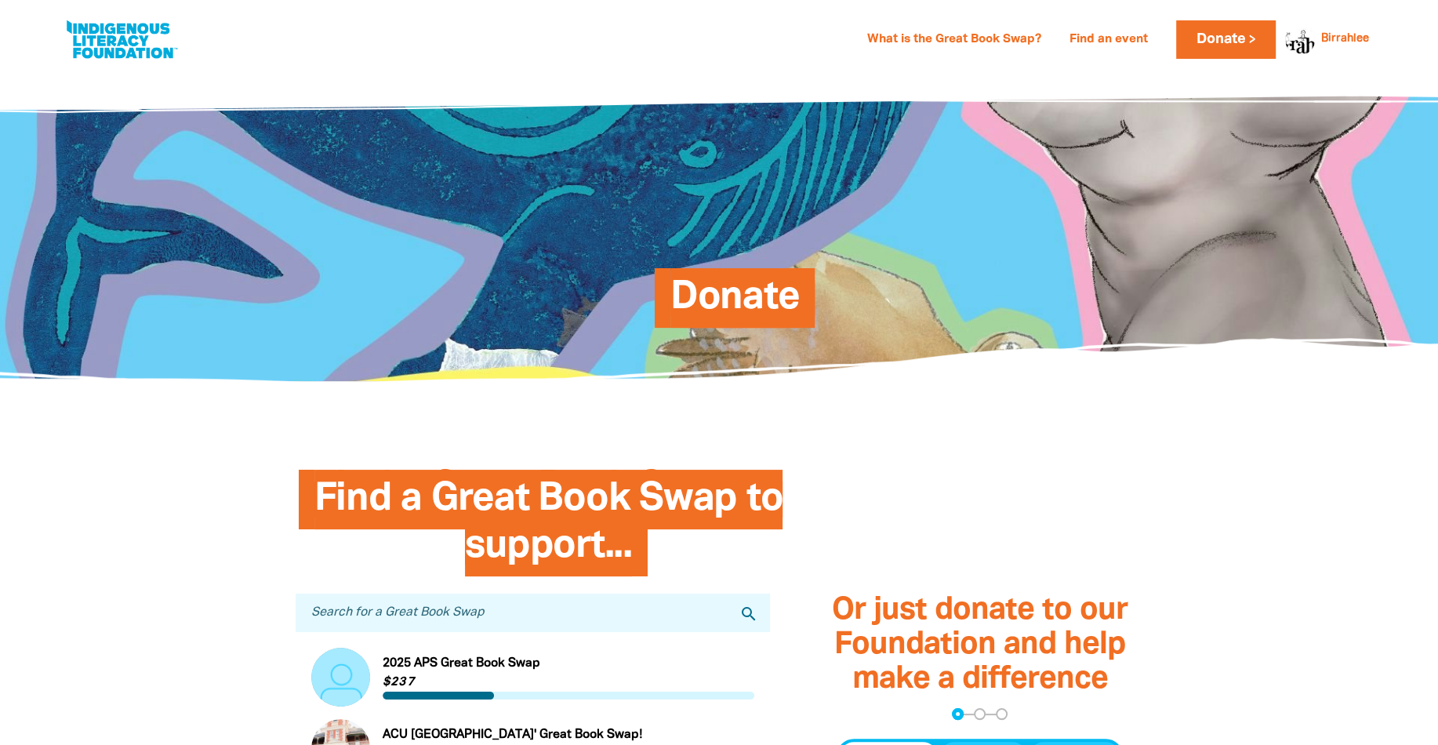
scroll to position [267, 0]
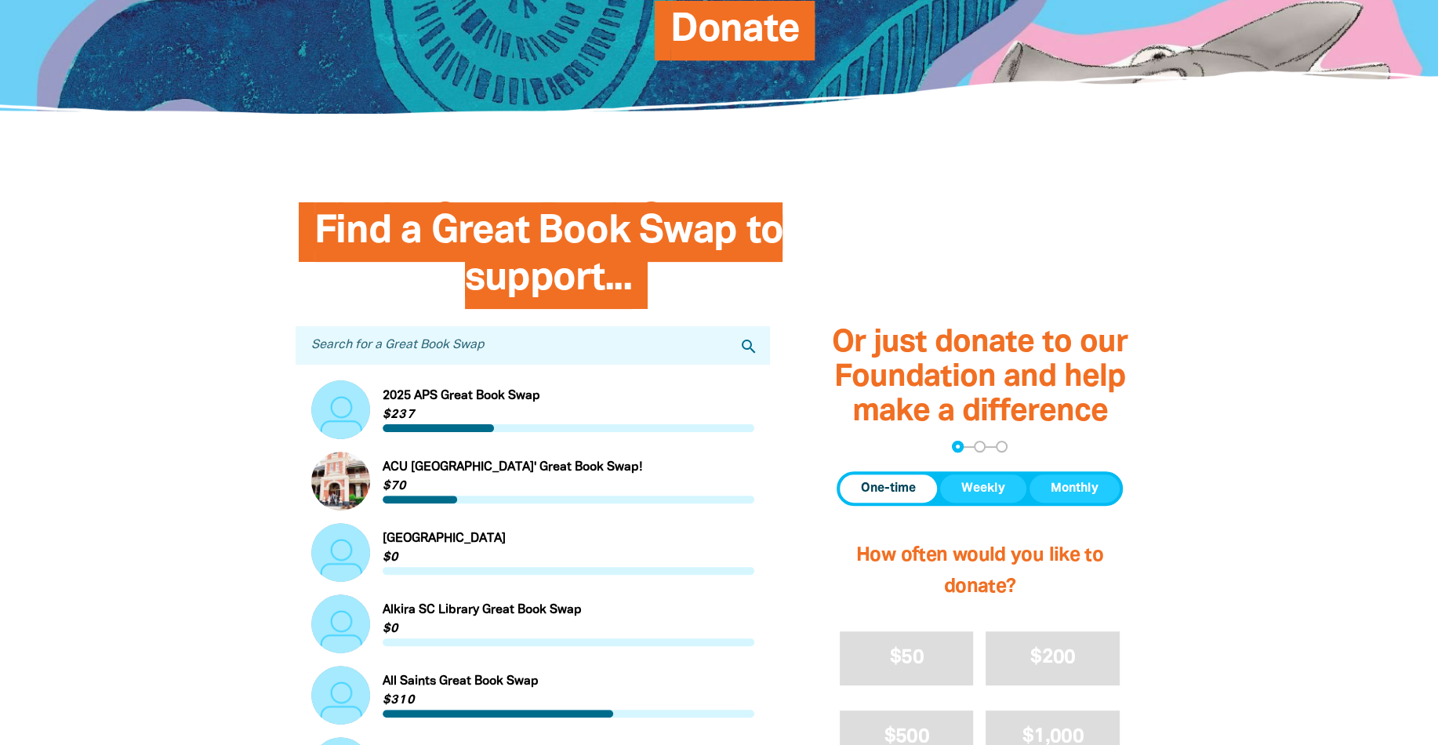
click at [438, 354] on input "Search for a Great Book Swap" at bounding box center [533, 345] width 474 height 38
type input "Birrahlee Preschool"
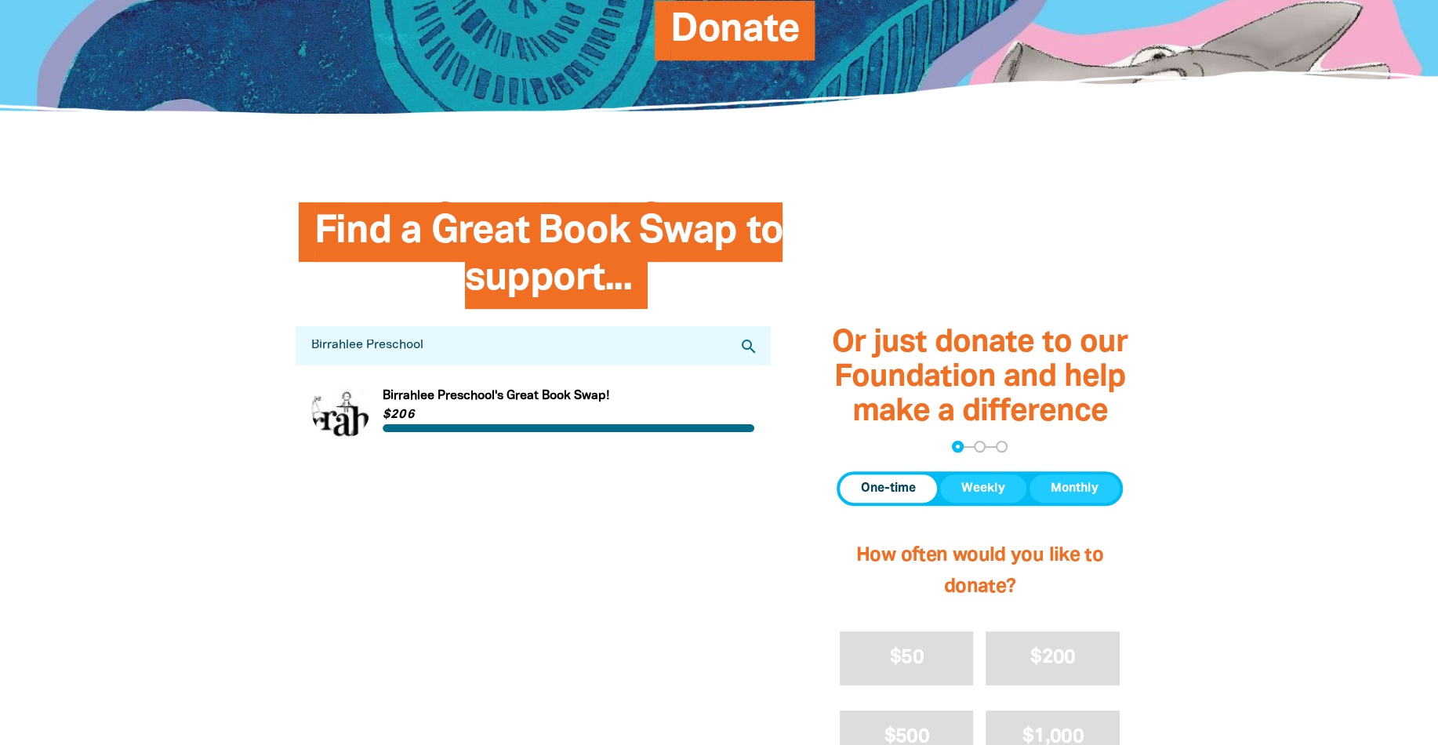
click at [220, 356] on div at bounding box center [719, 612] width 1438 height 870
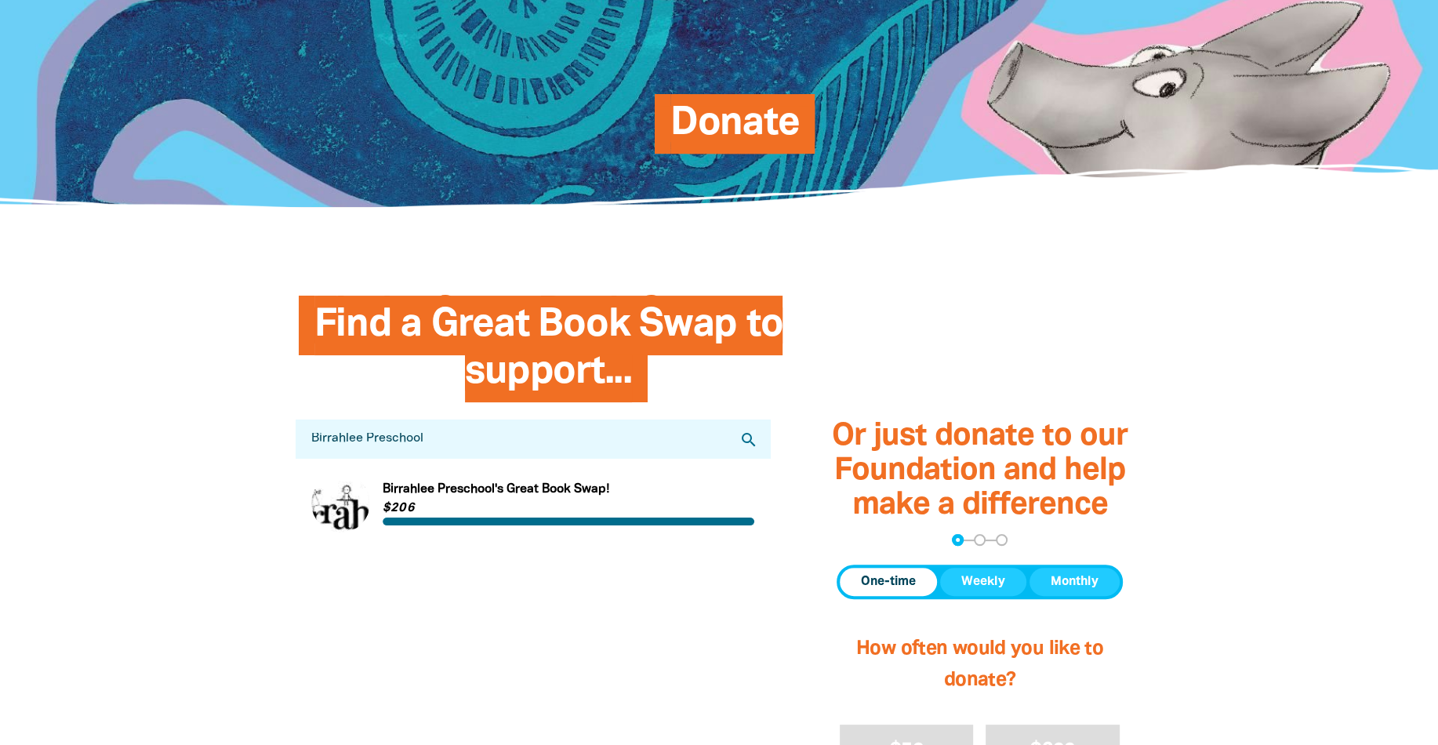
scroll to position [175, 0]
